Goal: Communication & Community: Answer question/provide support

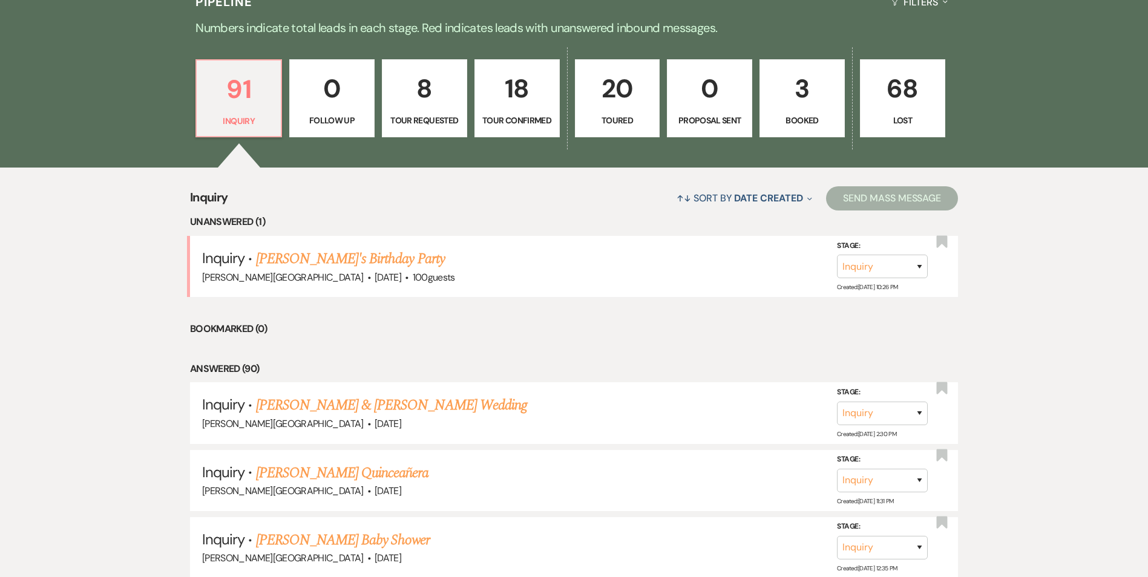
scroll to position [968, 0]
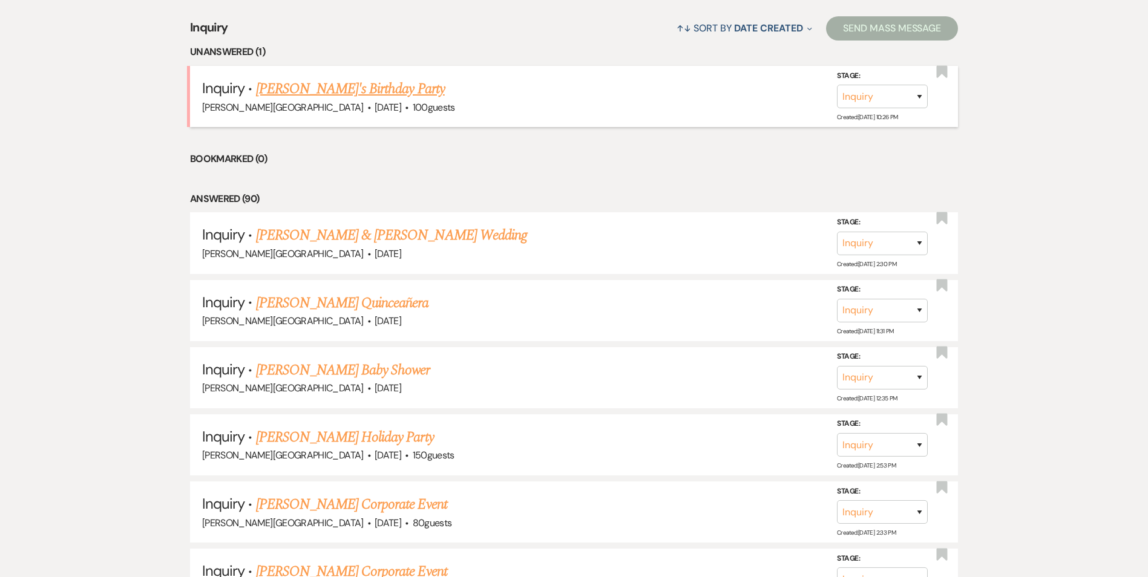
click at [324, 94] on link "[PERSON_NAME]'s Birthday Party" at bounding box center [350, 89] width 189 height 22
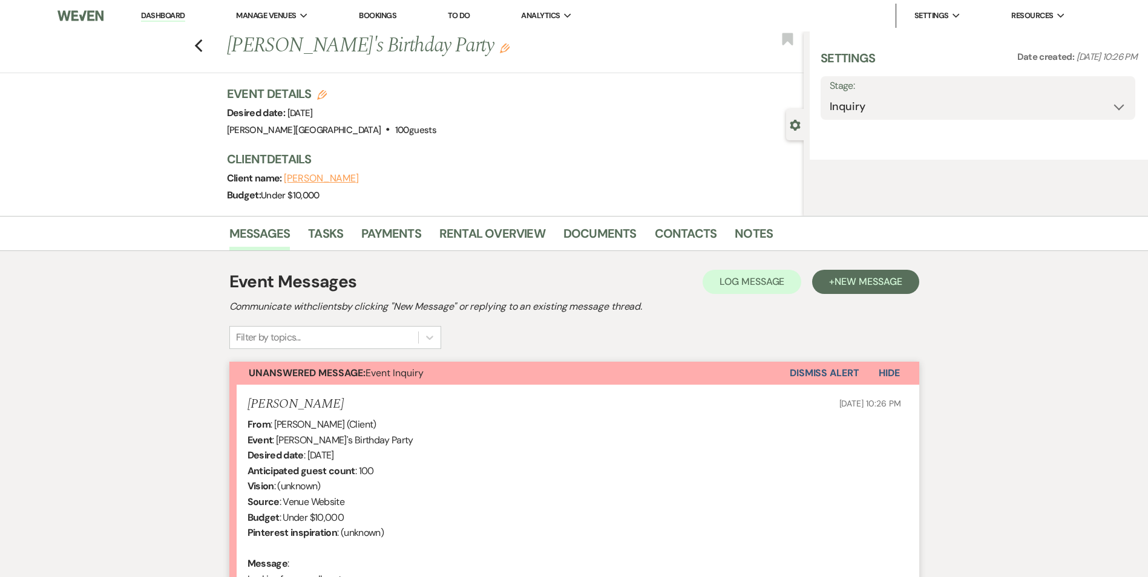
select select "5"
select select "4"
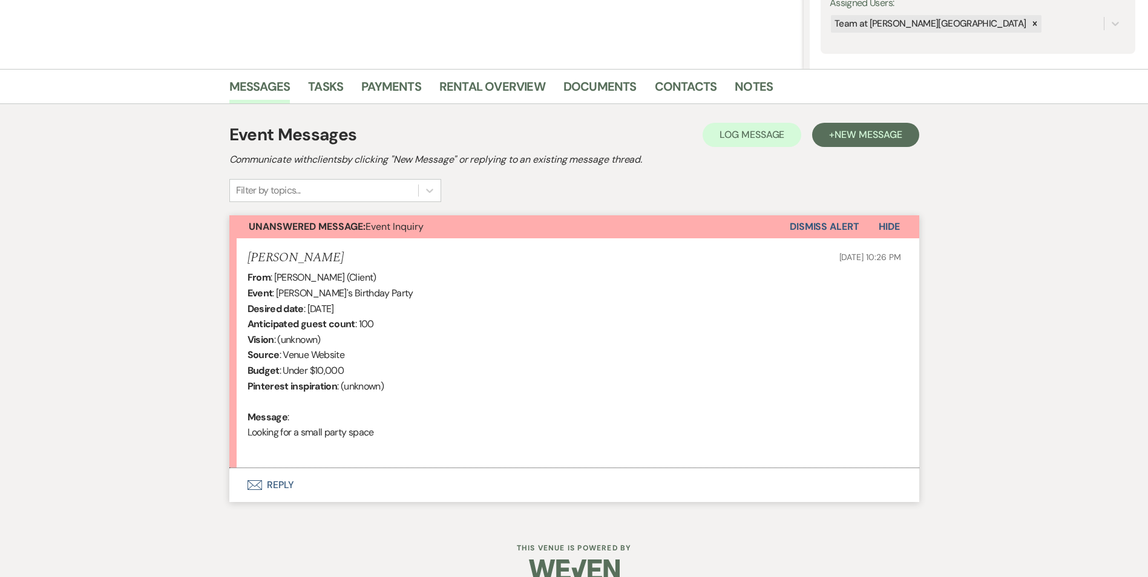
scroll to position [256, 0]
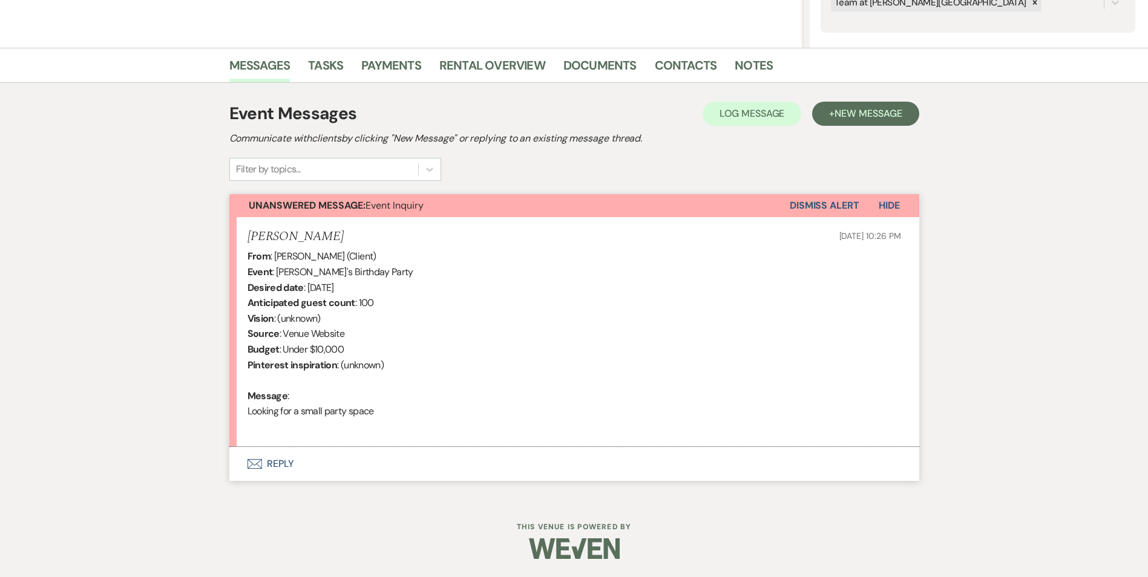
click at [259, 466] on icon "Envelope" at bounding box center [254, 464] width 15 height 10
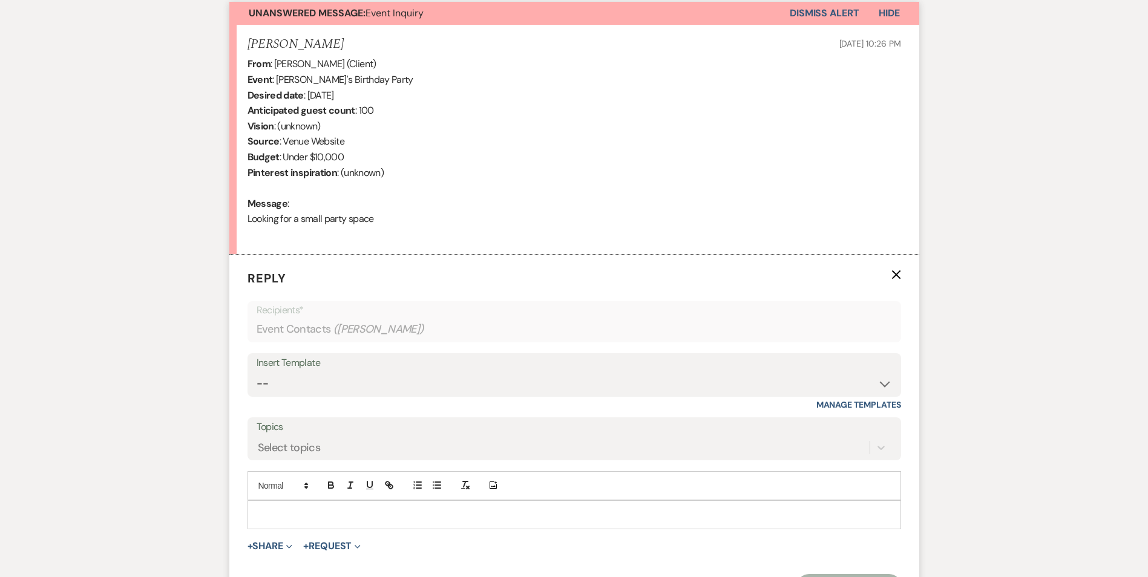
scroll to position [487, 0]
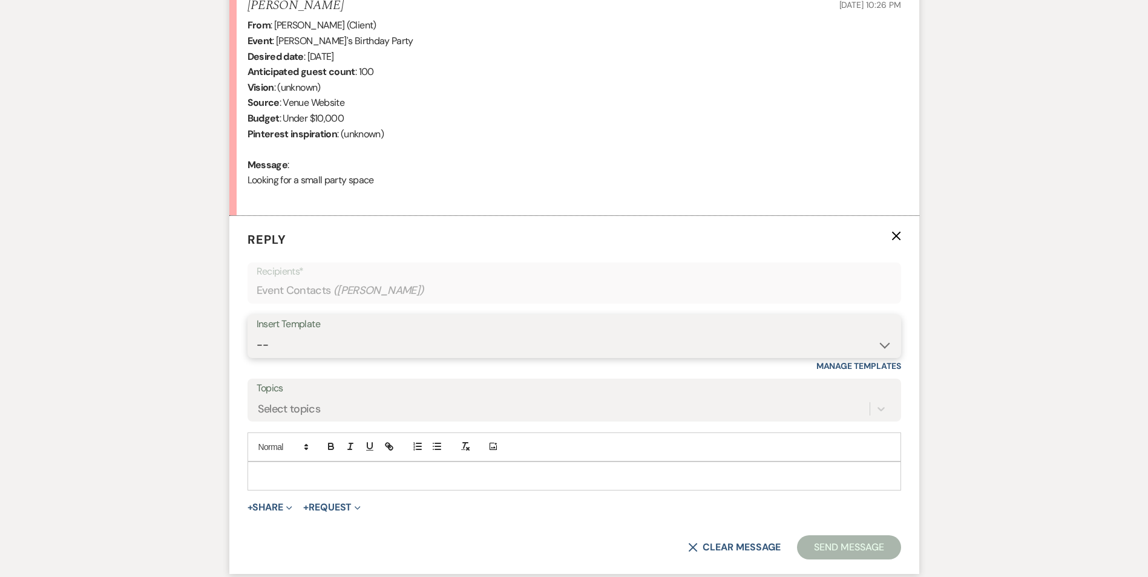
click at [883, 351] on select "-- Copy of Tour Request Response Copy of Contract (Pre-Booked Leads) Copy of We…" at bounding box center [573, 345] width 635 height 24
click at [754, 315] on form "Reply X Recipients* Event Contacts ( [PERSON_NAME] ) Insert Template -- Copy of…" at bounding box center [574, 395] width 690 height 358
click at [495, 388] on label "Topics" at bounding box center [573, 389] width 635 height 18
click at [259, 400] on input "Topics" at bounding box center [258, 408] width 1 height 16
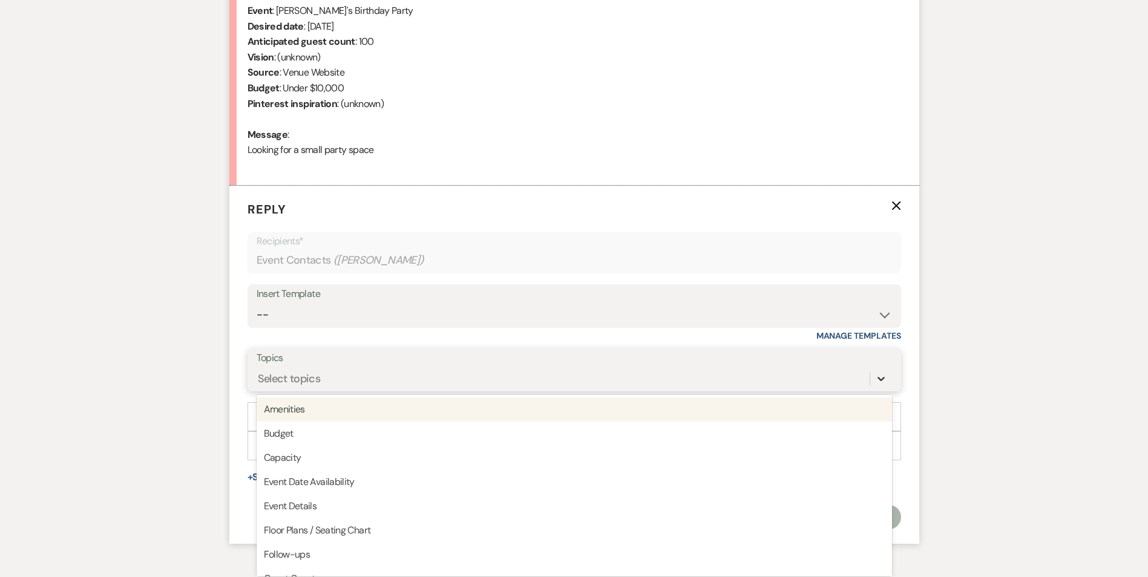
click at [880, 390] on div "option Amenities focused, 1 of 20. 20 results available. Use Up and Down to cho…" at bounding box center [573, 378] width 635 height 23
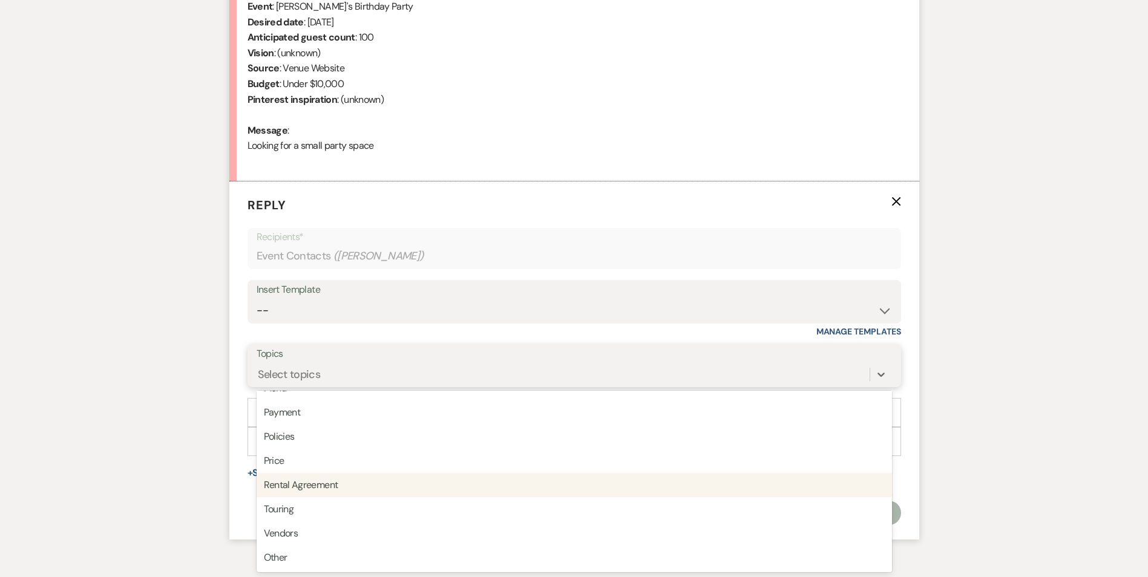
scroll to position [0, 0]
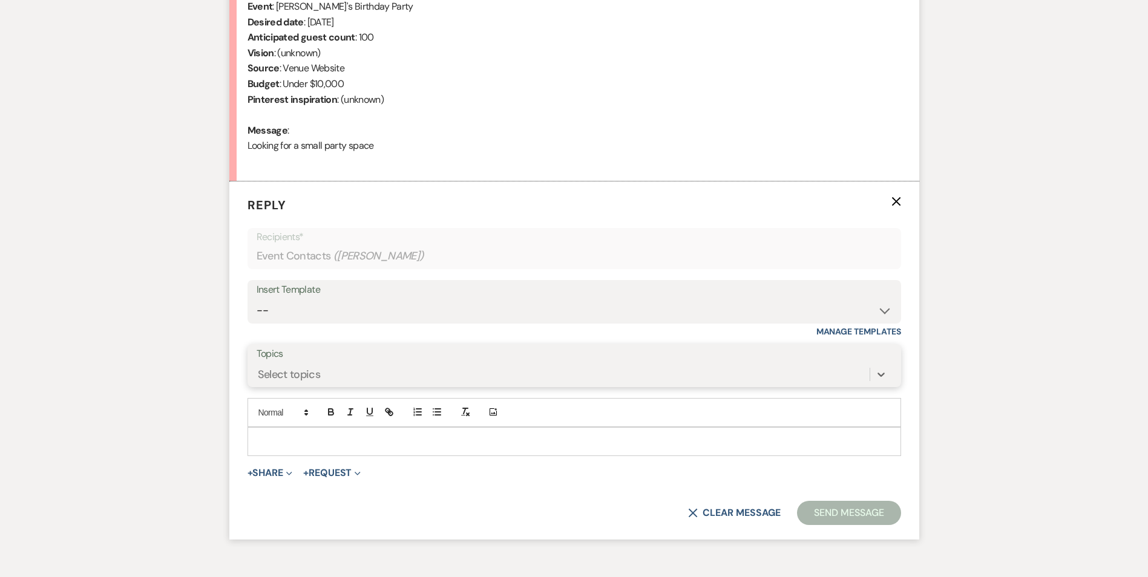
click at [463, 364] on div "Select topics" at bounding box center [562, 374] width 613 height 21
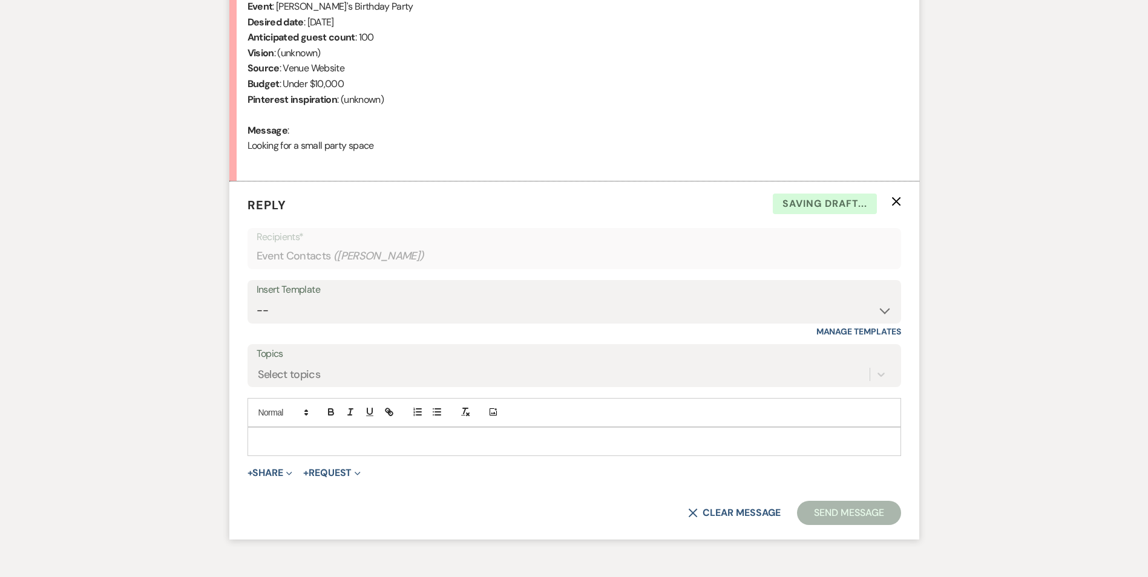
click at [359, 444] on p at bounding box center [574, 441] width 634 height 13
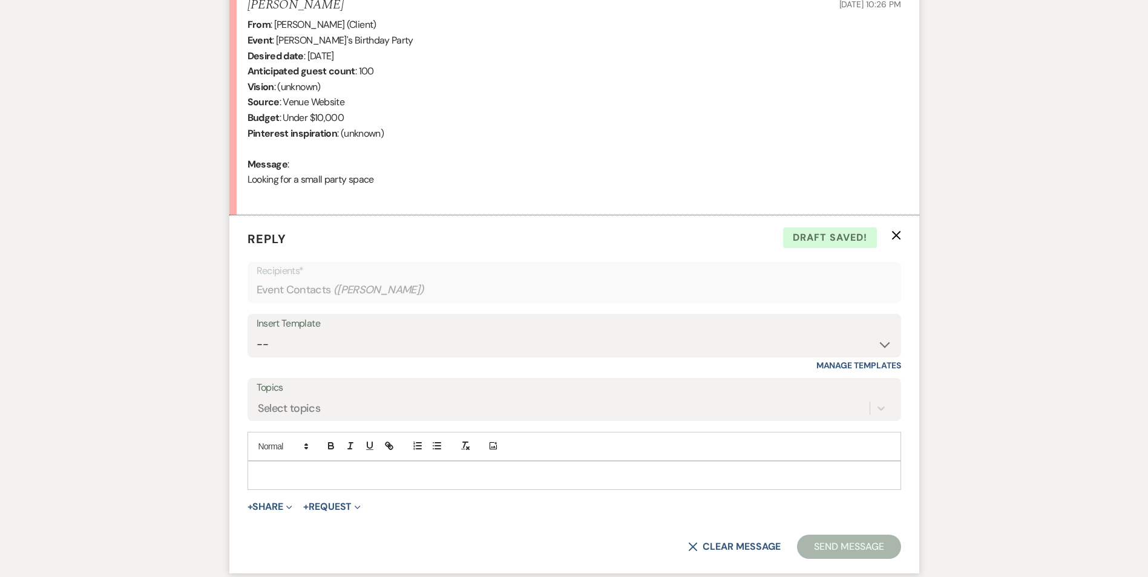
scroll to position [461, 0]
